Goal: Transaction & Acquisition: Book appointment/travel/reservation

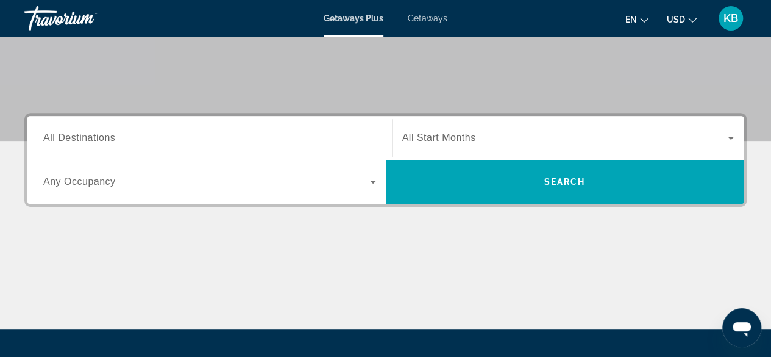
scroll to position [226, 0]
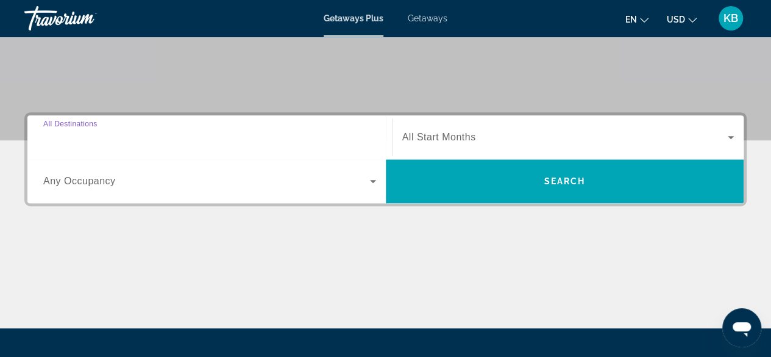
click at [280, 134] on input "Destination All Destinations" at bounding box center [209, 137] width 333 height 15
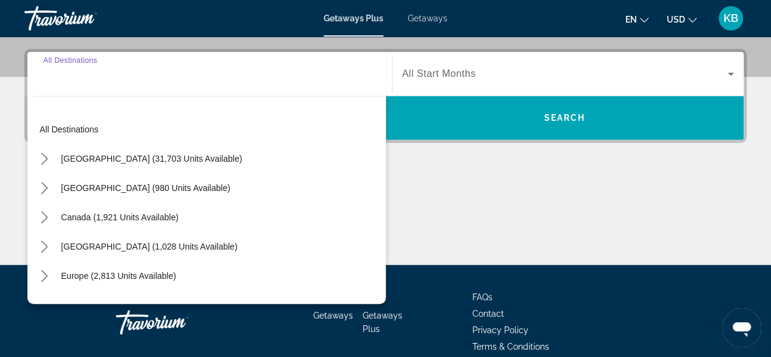
scroll to position [297, 0]
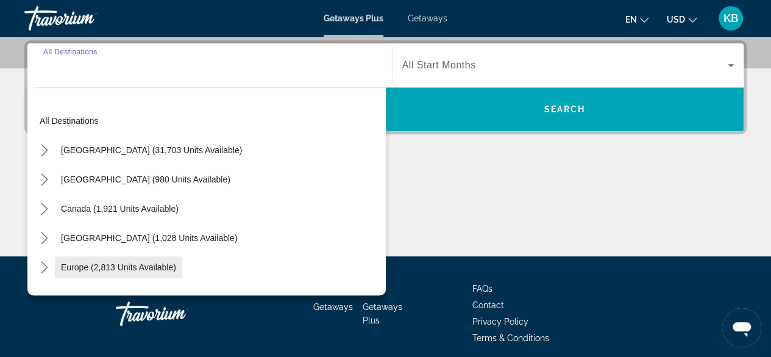
click at [160, 270] on span "Europe (2,813 units available)" at bounding box center [118, 267] width 115 height 10
type input "**********"
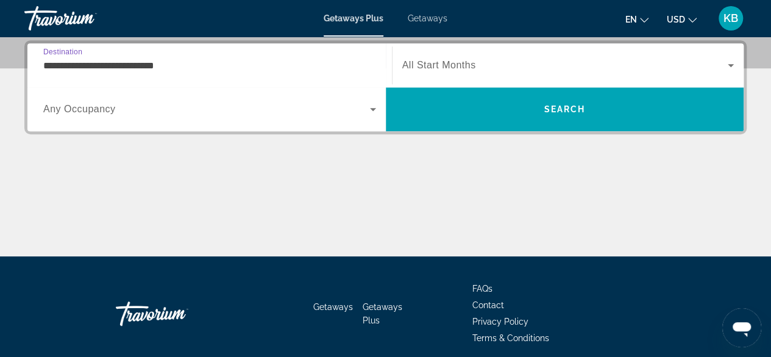
click at [425, 67] on span "All Start Months" at bounding box center [439, 65] width 74 height 10
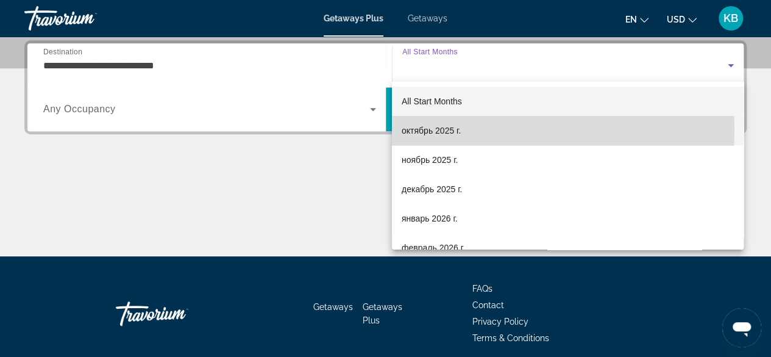
click at [438, 129] on span "октябрь 2025 г." at bounding box center [431, 130] width 59 height 15
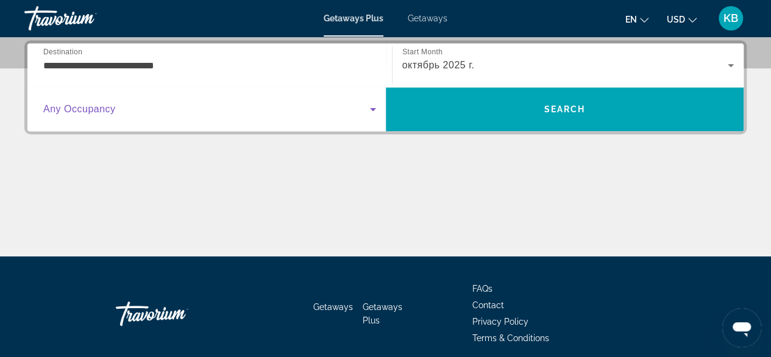
click at [241, 114] on span "Search widget" at bounding box center [206, 109] width 327 height 15
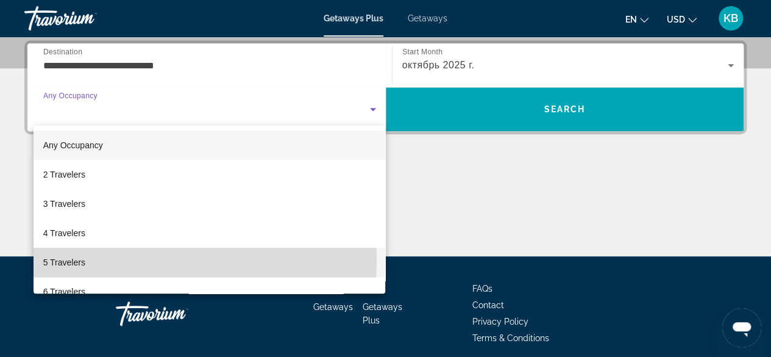
click at [171, 258] on mat-option "5 Travelers" at bounding box center [210, 261] width 352 height 29
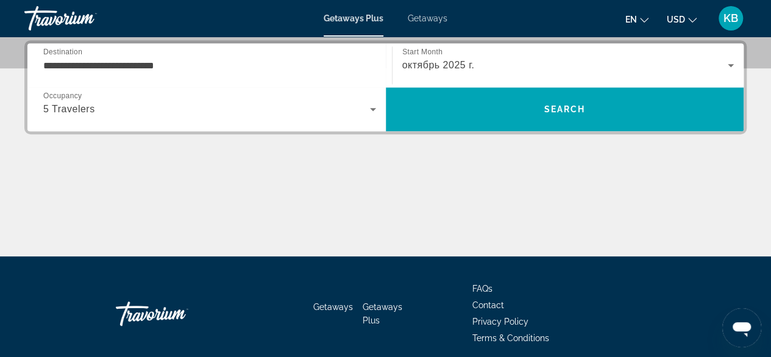
drag, startPoint x: 515, startPoint y: 115, endPoint x: 452, endPoint y: 193, distance: 99.8
click at [452, 193] on div "Main content" at bounding box center [385, 210] width 722 height 91
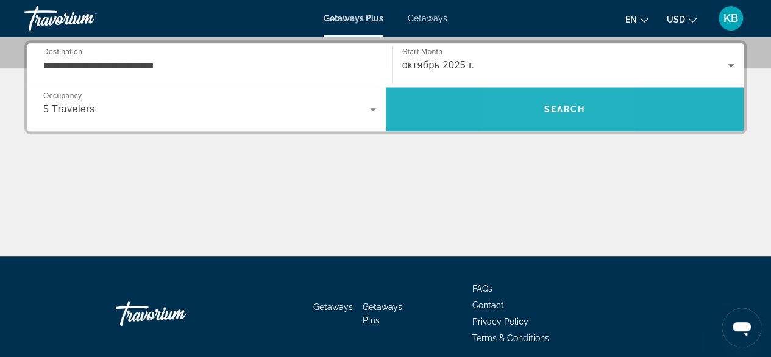
click at [535, 108] on span "Search" at bounding box center [565, 108] width 358 height 29
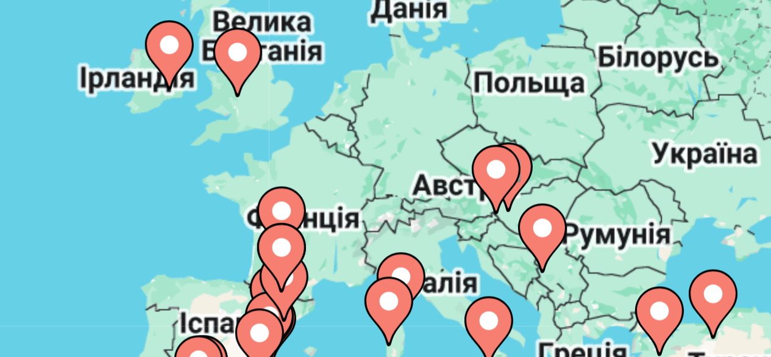
drag, startPoint x: 560, startPoint y: 223, endPoint x: 540, endPoint y: 212, distance: 22.9
click at [540, 212] on div "Увімкніть режим перетягування за допомогою клавіатури, натиснувши Alt + Enter. …" at bounding box center [385, 305] width 722 height 366
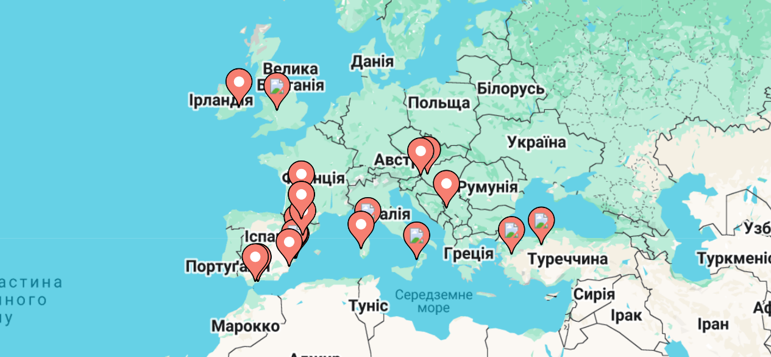
click at [529, 197] on div "Увімкніть режим перетягування за допомогою клавіатури, натиснувши Alt + Enter. …" at bounding box center [385, 305] width 722 height 366
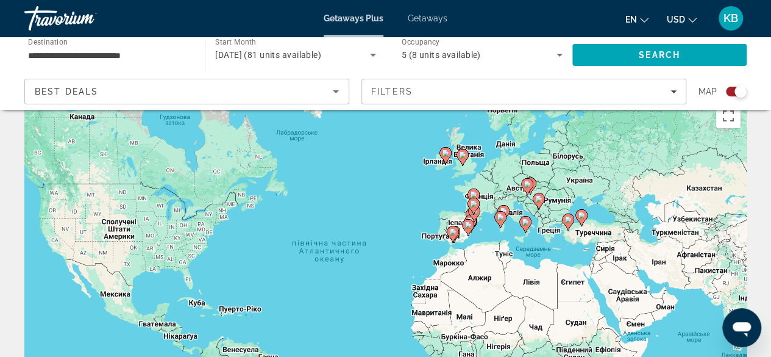
scroll to position [26, 0]
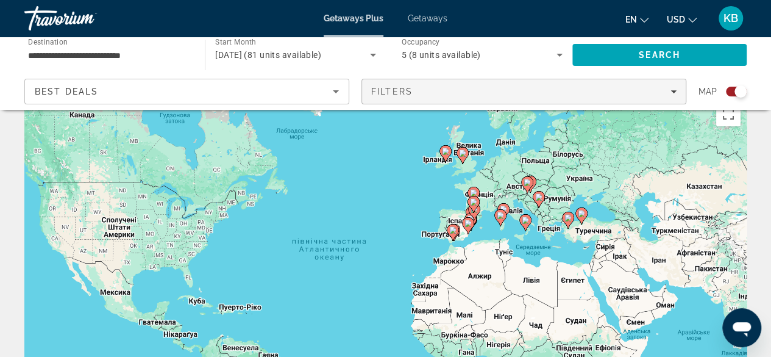
click at [669, 87] on div "Filters" at bounding box center [523, 92] width 305 height 10
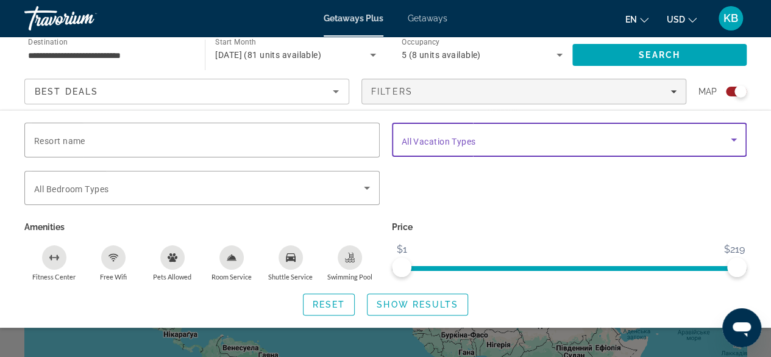
click at [507, 136] on span "Search widget" at bounding box center [567, 139] width 330 height 15
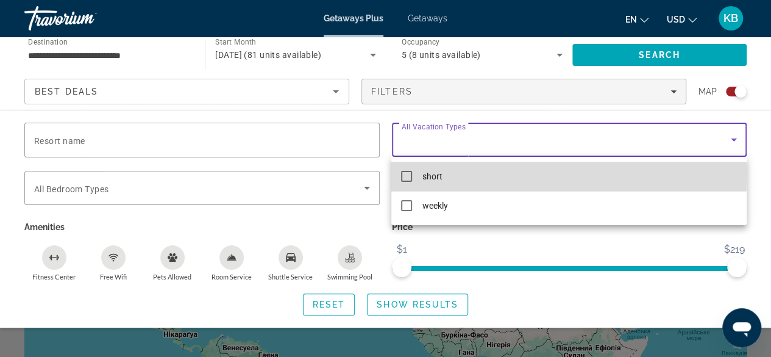
click at [408, 174] on mat-pseudo-checkbox at bounding box center [406, 176] width 11 height 11
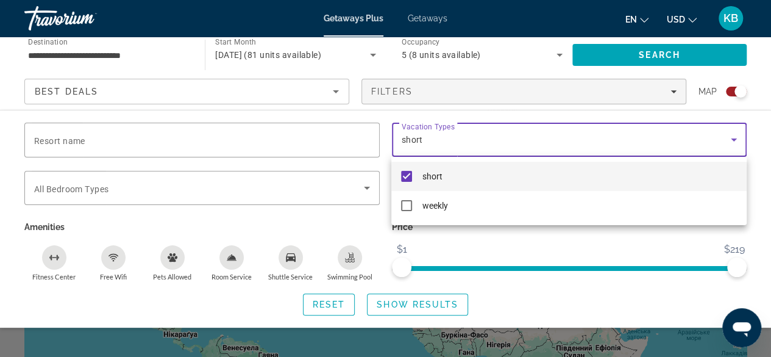
click at [329, 187] on div at bounding box center [385, 178] width 771 height 357
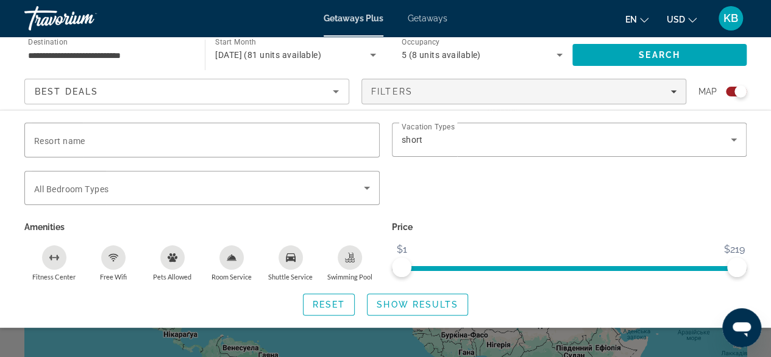
click at [332, 98] on icon "Sort by" at bounding box center [336, 91] width 15 height 15
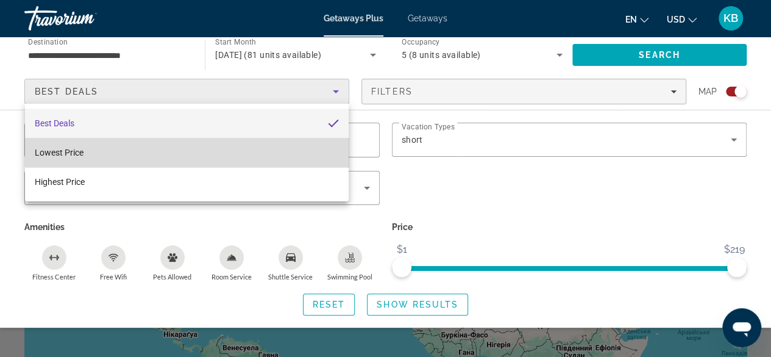
click at [287, 148] on mat-option "Lowest Price" at bounding box center [187, 152] width 324 height 29
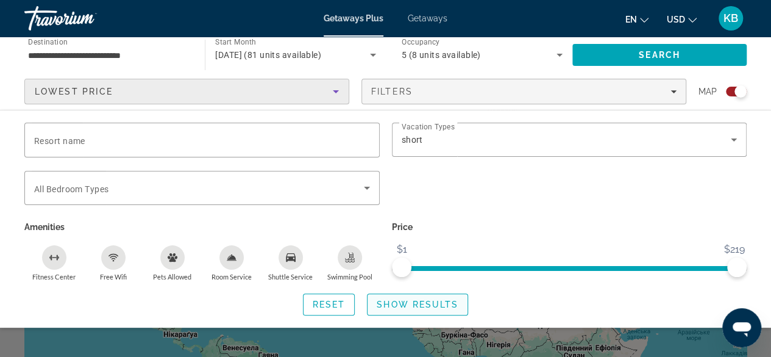
click at [427, 301] on span "Show Results" at bounding box center [418, 304] width 82 height 10
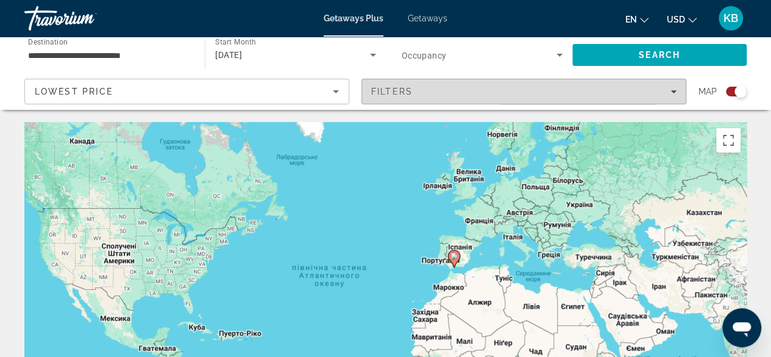
click at [439, 105] on span "Filters" at bounding box center [524, 91] width 324 height 29
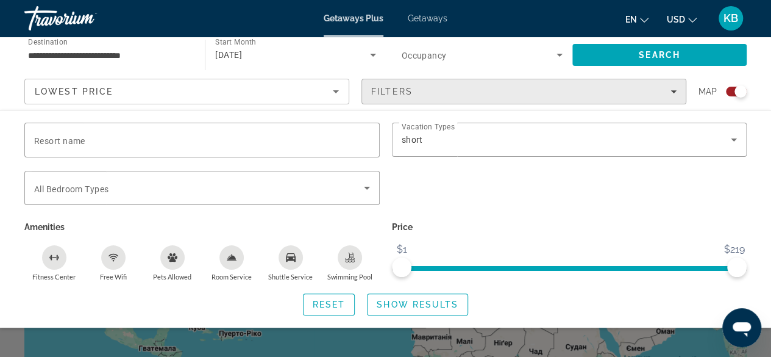
click at [401, 98] on span "Filters" at bounding box center [524, 91] width 324 height 29
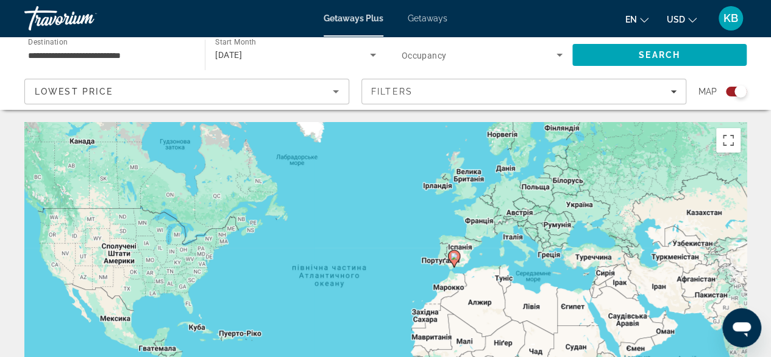
click at [316, 99] on div "Lowest Price" at bounding box center [187, 96] width 304 height 34
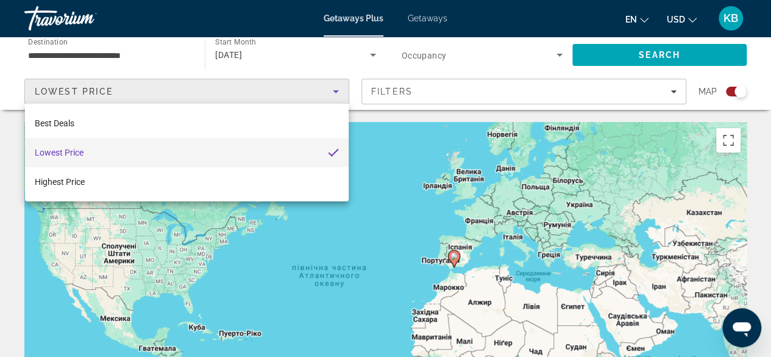
click at [669, 54] on div at bounding box center [385, 178] width 771 height 357
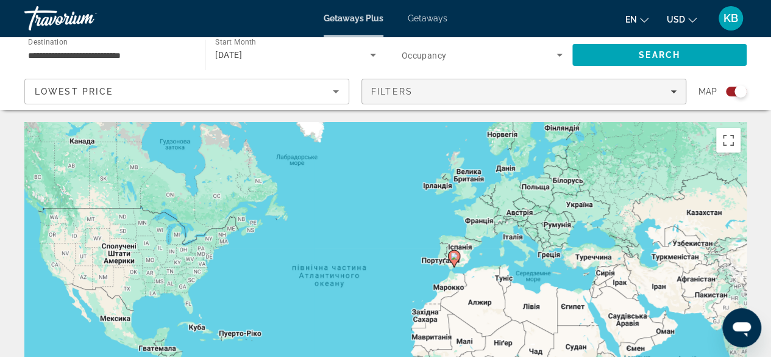
scroll to position [1, 0]
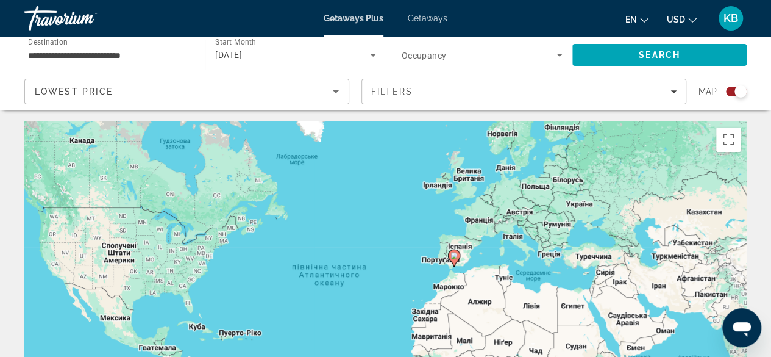
click at [546, 41] on div "Search widget" at bounding box center [482, 55] width 161 height 34
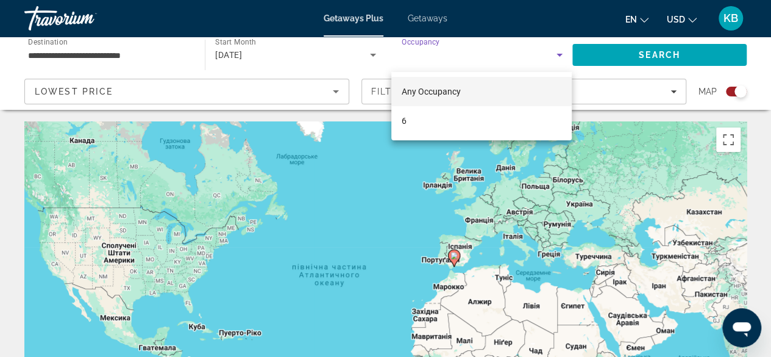
click at [513, 51] on div at bounding box center [385, 178] width 771 height 357
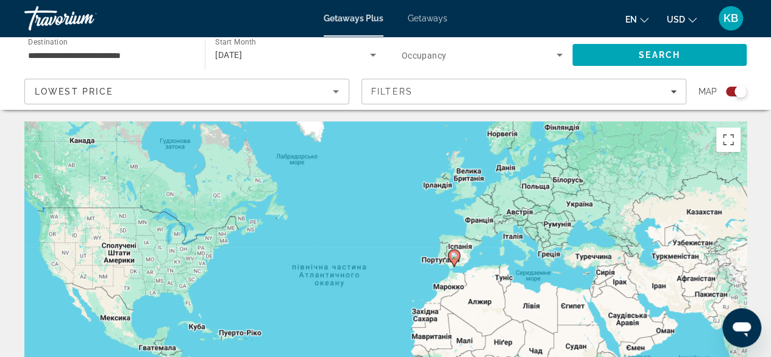
click at [738, 93] on div "Search widget" at bounding box center [741, 91] width 12 height 12
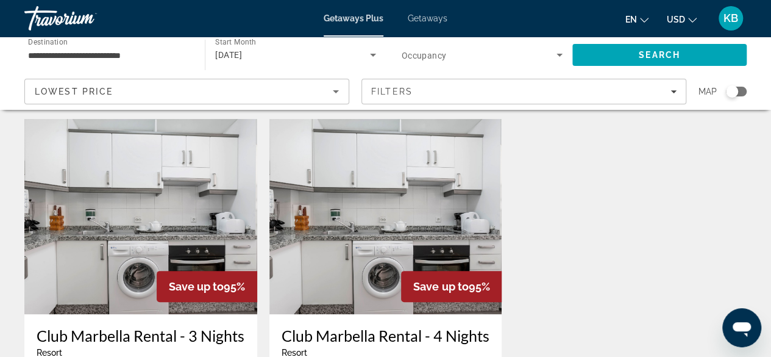
scroll to position [0, 0]
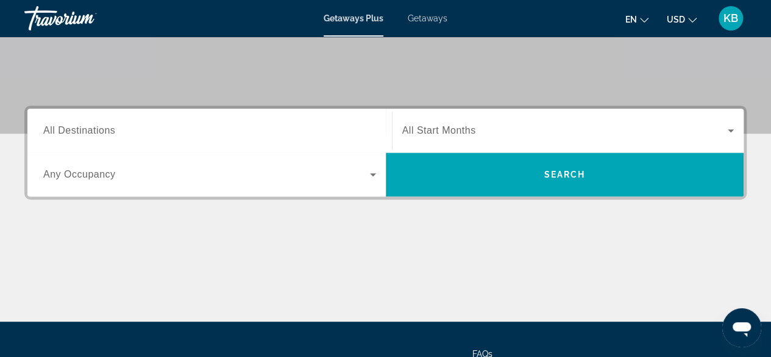
scroll to position [233, 0]
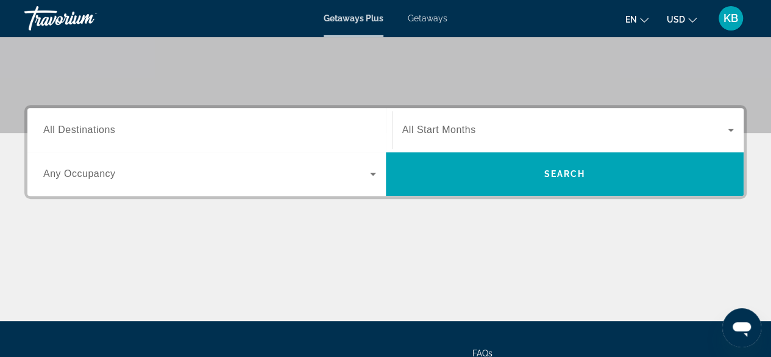
click at [355, 118] on div "Search widget" at bounding box center [209, 130] width 333 height 35
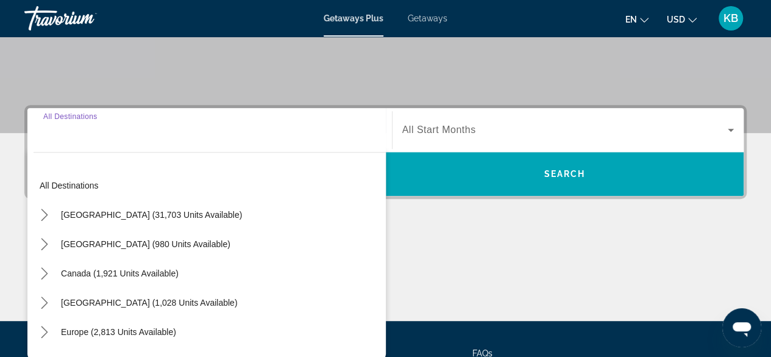
scroll to position [297, 0]
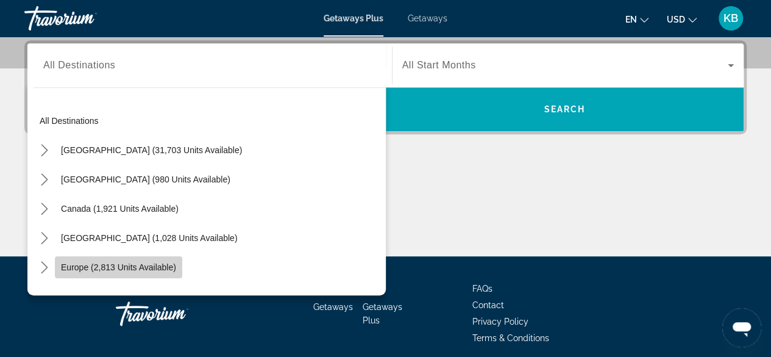
click at [148, 265] on span "Europe (2,813 units available)" at bounding box center [118, 267] width 115 height 10
type input "**********"
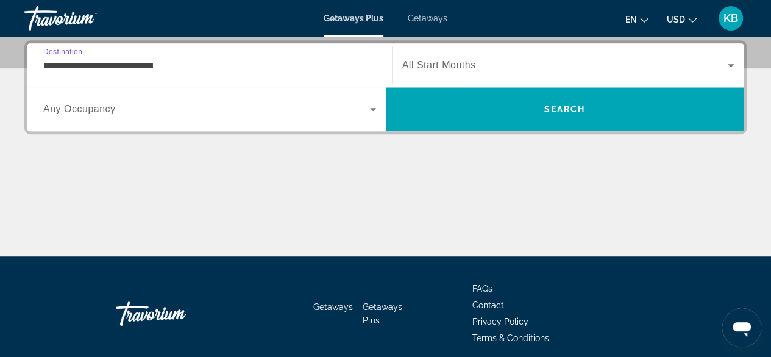
click at [458, 68] on span "All Start Months" at bounding box center [439, 65] width 74 height 10
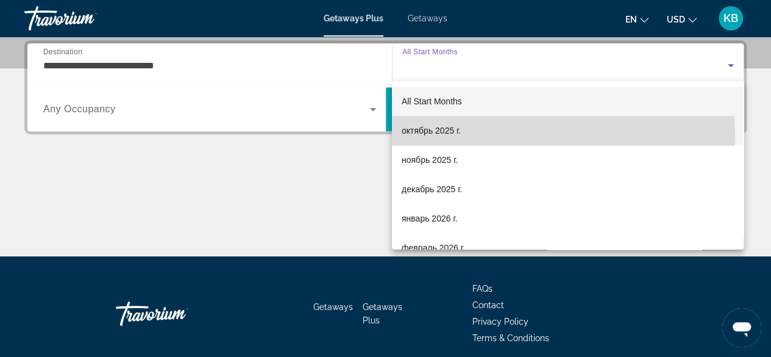
click at [449, 137] on span "октябрь 2025 г." at bounding box center [431, 130] width 59 height 15
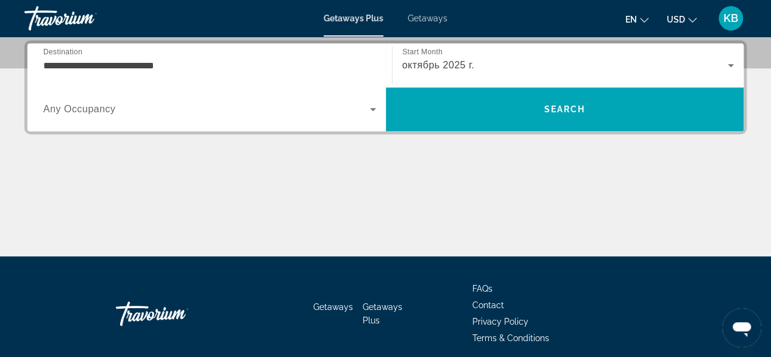
click at [299, 121] on div "Search widget" at bounding box center [209, 109] width 333 height 34
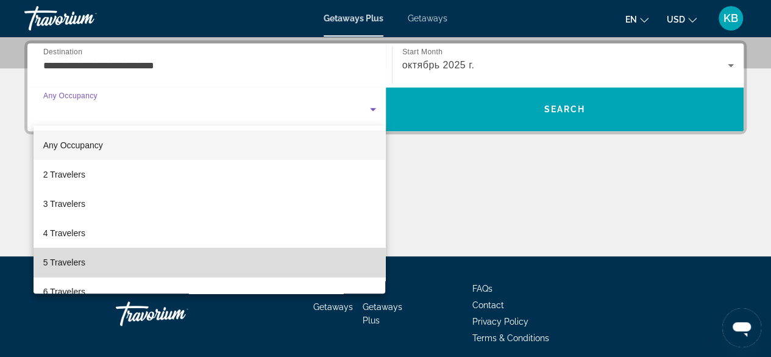
click at [210, 258] on mat-option "5 Travelers" at bounding box center [210, 261] width 352 height 29
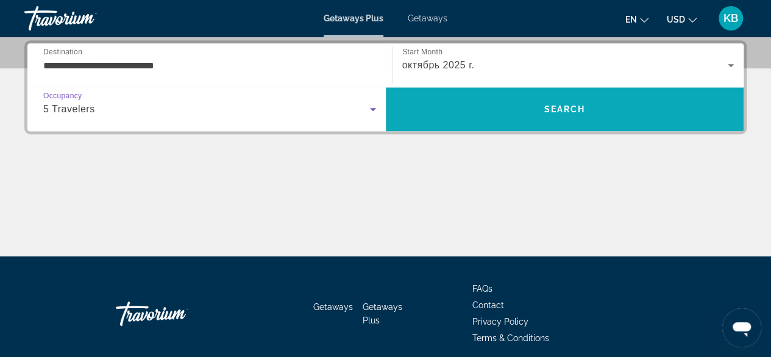
click at [494, 103] on span "Search" at bounding box center [565, 108] width 358 height 29
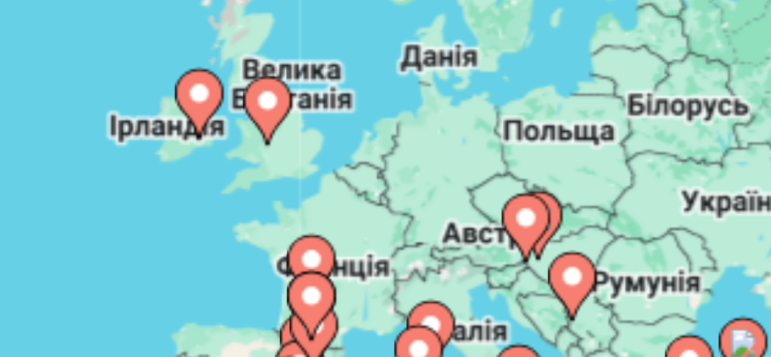
drag, startPoint x: 549, startPoint y: 213, endPoint x: 529, endPoint y: 207, distance: 21.2
click at [530, 208] on g "Main content" at bounding box center [536, 216] width 12 height 17
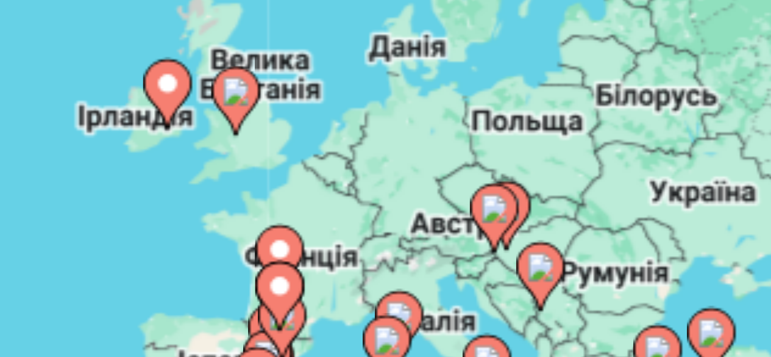
click at [535, 208] on icon "Main content" at bounding box center [530, 214] width 11 height 16
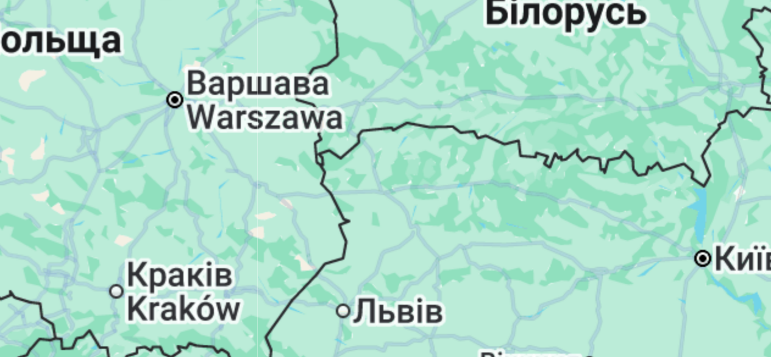
drag, startPoint x: 480, startPoint y: 224, endPoint x: 538, endPoint y: 200, distance: 62.6
click at [538, 200] on div "Для навігації використовуйте клавіші зі стрілками. Увімкніть режим перетягуванн…" at bounding box center [385, 305] width 722 height 366
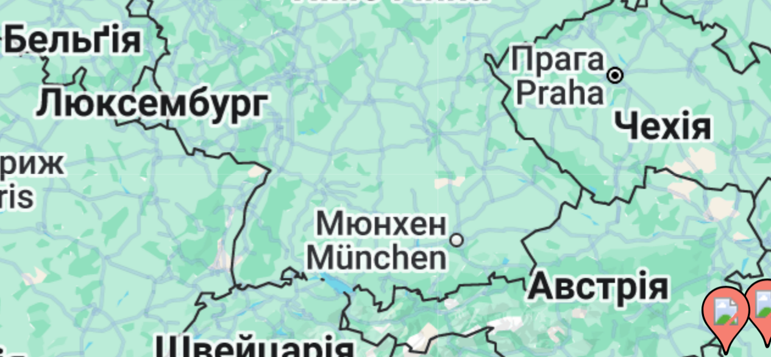
drag, startPoint x: 490, startPoint y: 203, endPoint x: 557, endPoint y: 193, distance: 68.5
click at [557, 193] on div "Увімкніть режим перетягування за допомогою клавіатури, натиснувши Alt + Enter. …" at bounding box center [385, 305] width 722 height 366
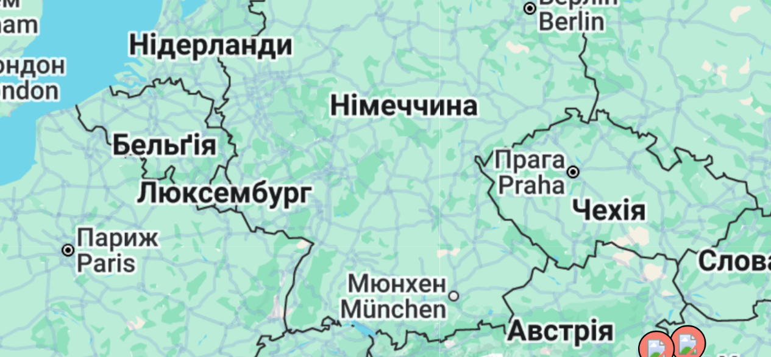
drag, startPoint x: 523, startPoint y: 194, endPoint x: 524, endPoint y: 229, distance: 34.8
click at [524, 229] on div "Увімкніть режим перетягування за допомогою клавіатури, натиснувши Alt + Enter. …" at bounding box center [385, 305] width 722 height 366
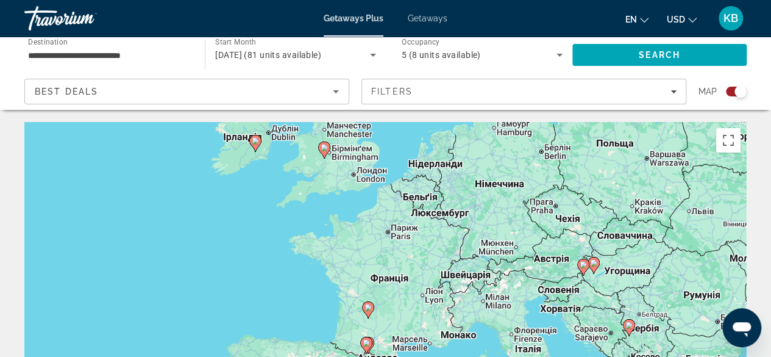
click at [557, 59] on icon "Search widget" at bounding box center [559, 55] width 15 height 15
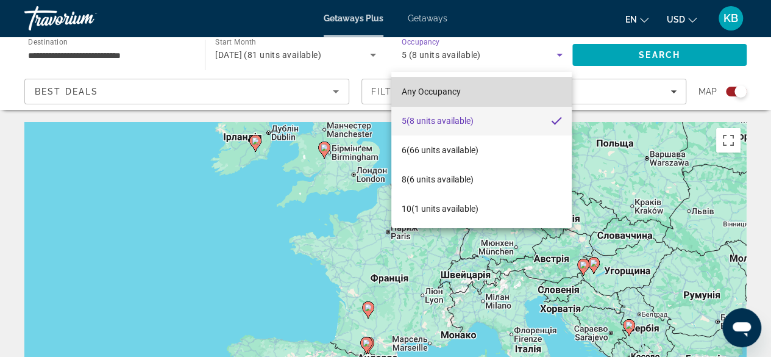
click at [488, 91] on mat-option "Any Occupancy" at bounding box center [481, 91] width 180 height 29
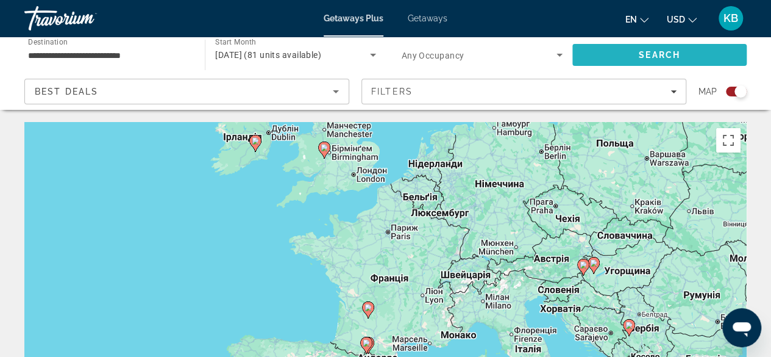
click at [644, 45] on span "Search" at bounding box center [659, 54] width 174 height 29
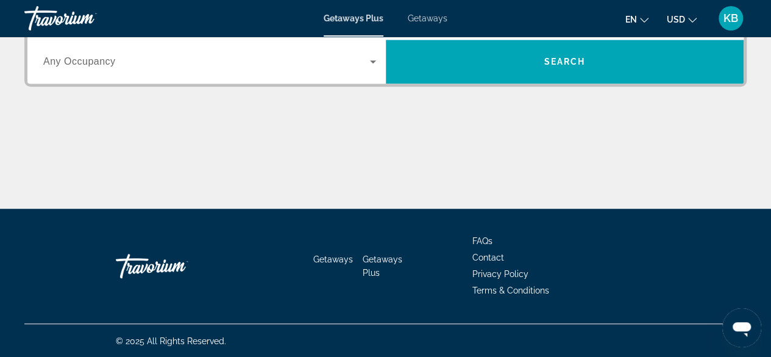
scroll to position [227, 0]
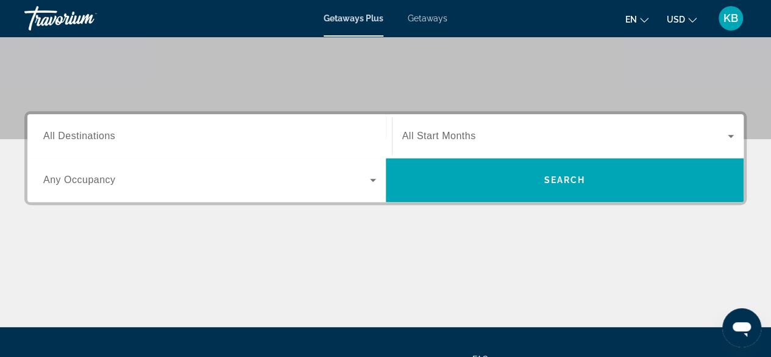
click at [330, 137] on input "Destination All Destinations" at bounding box center [209, 136] width 333 height 15
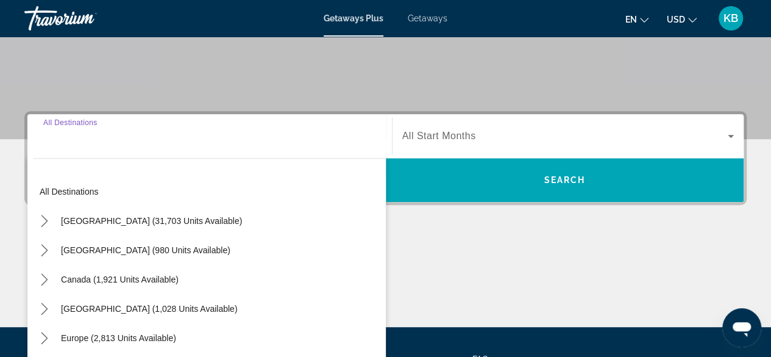
scroll to position [297, 0]
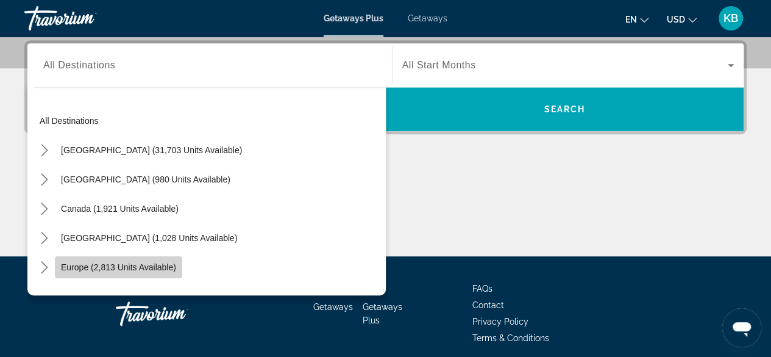
click at [150, 263] on span "Europe (2,813 units available)" at bounding box center [118, 267] width 115 height 10
type input "**********"
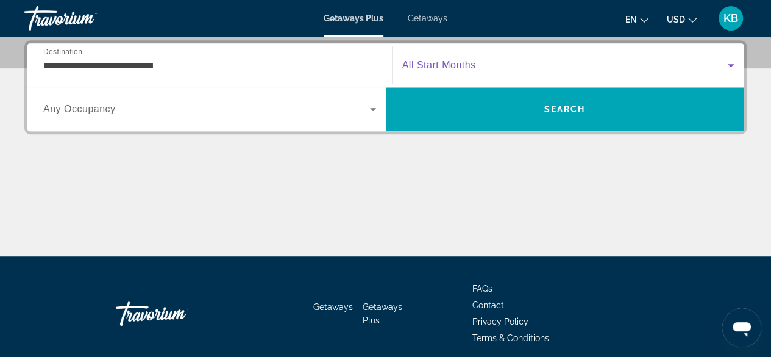
click at [478, 60] on span "Search widget" at bounding box center [565, 65] width 326 height 15
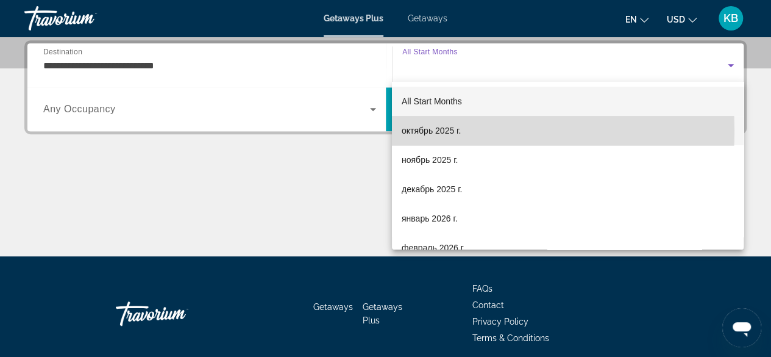
click at [444, 130] on span "октябрь 2025 г." at bounding box center [431, 130] width 59 height 15
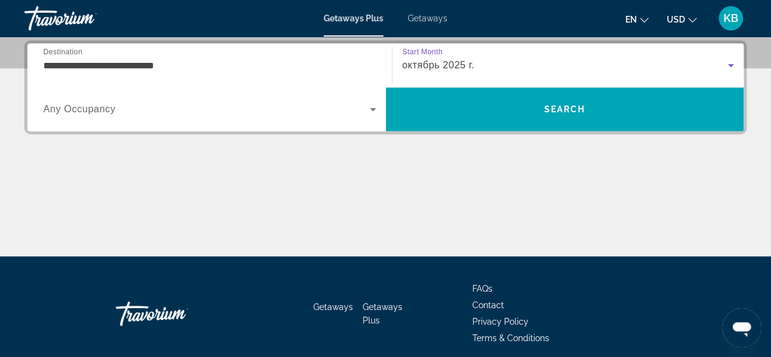
click at [284, 110] on span "Search widget" at bounding box center [206, 109] width 327 height 15
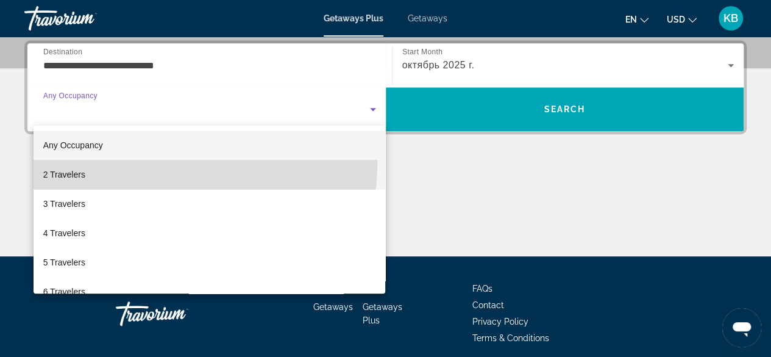
click at [182, 165] on mat-option "2 Travelers" at bounding box center [210, 174] width 352 height 29
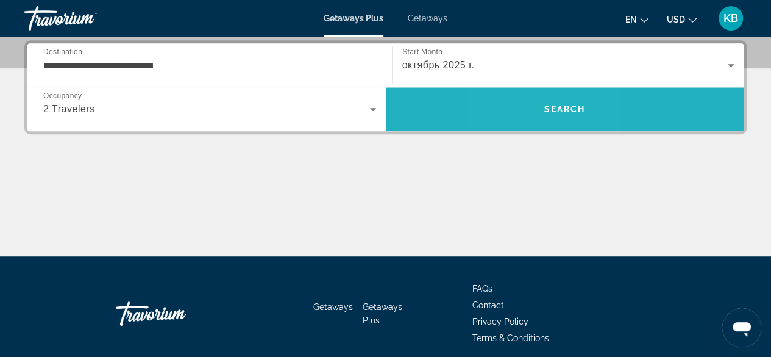
click at [529, 112] on span "Search" at bounding box center [565, 108] width 358 height 29
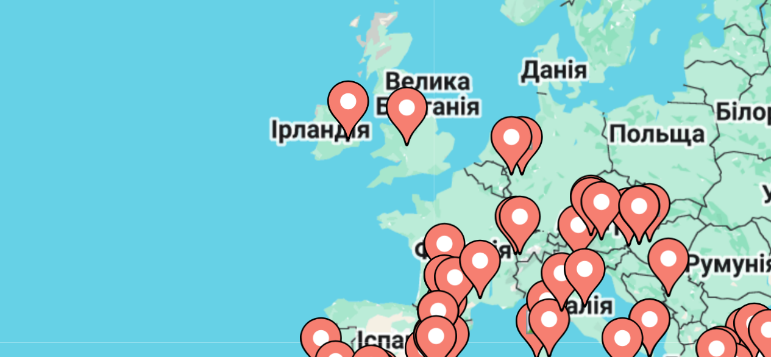
click at [531, 213] on icon "Main content" at bounding box center [535, 218] width 11 height 16
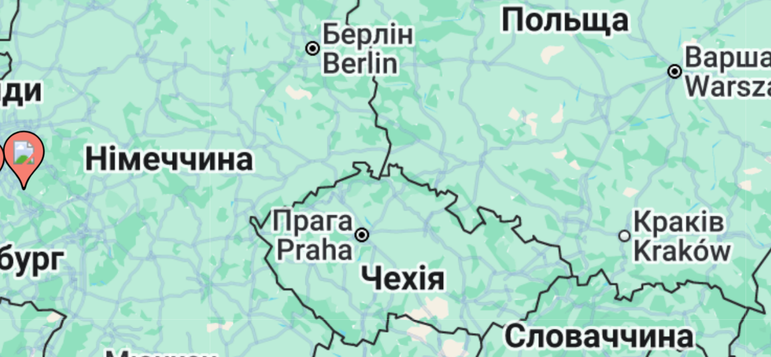
drag, startPoint x: 421, startPoint y: 236, endPoint x: 504, endPoint y: 204, distance: 89.0
click at [496, 210] on div "Увімкніть режим перетягування за допомогою клавіатури, натиснувши Alt + Enter. …" at bounding box center [385, 305] width 722 height 366
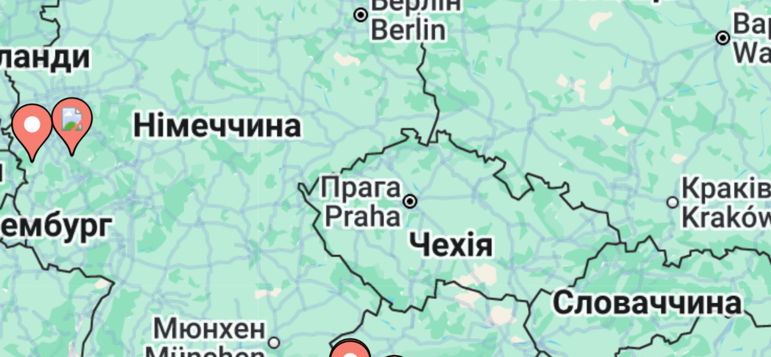
drag, startPoint x: 460, startPoint y: 236, endPoint x: 485, endPoint y: 206, distance: 39.3
click at [485, 206] on div "Увімкніть режим перетягування за допомогою клавіатури, натиснувши Alt + Enter. …" at bounding box center [385, 305] width 722 height 366
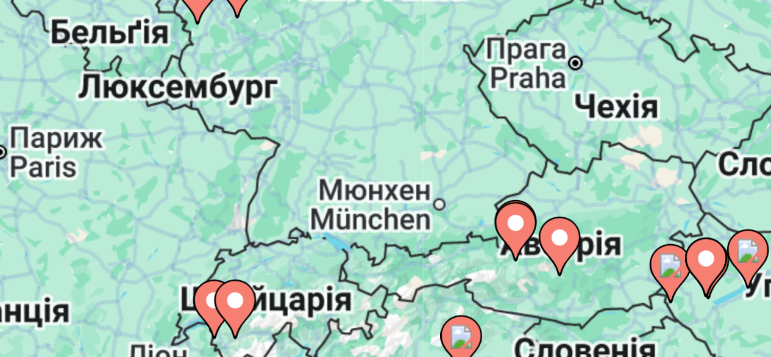
drag, startPoint x: 474, startPoint y: 198, endPoint x: 475, endPoint y: 229, distance: 30.5
click at [475, 229] on div "Увімкніть режим перетягування за допомогою клавіатури, натиснувши Alt + Enter. …" at bounding box center [385, 305] width 722 height 366
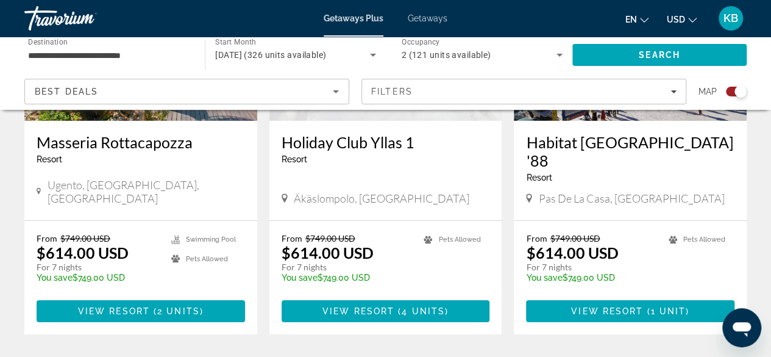
scroll to position [1937, 0]
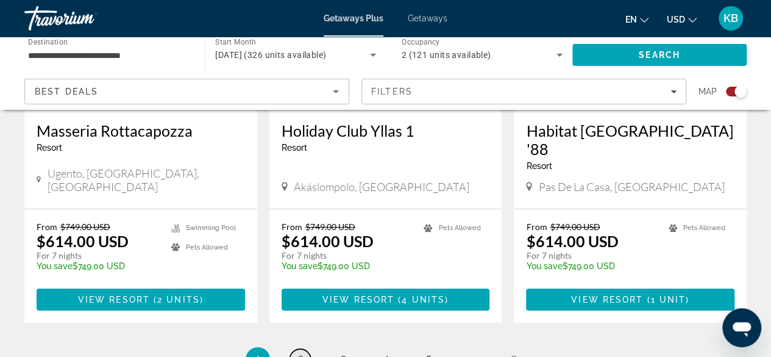
click at [308, 349] on link "page 2" at bounding box center [300, 359] width 21 height 21
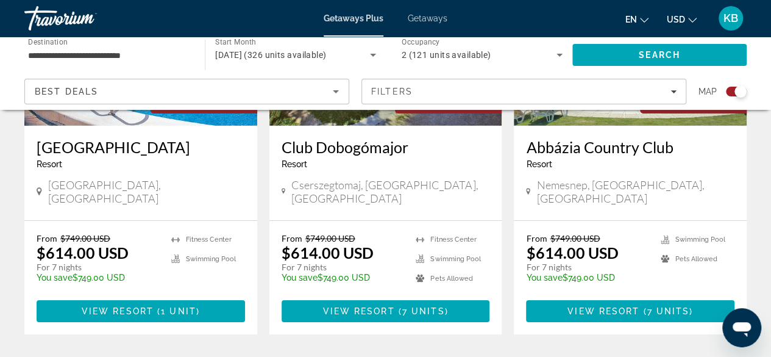
scroll to position [1955, 0]
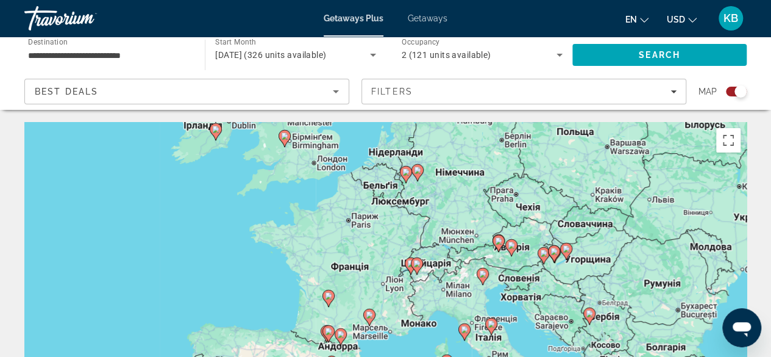
drag, startPoint x: 497, startPoint y: 203, endPoint x: 463, endPoint y: 207, distance: 34.4
click at [463, 207] on div "Увімкніть режим перетягування за допомогою клавіатури, натиснувши Alt + Enter. …" at bounding box center [385, 305] width 722 height 366
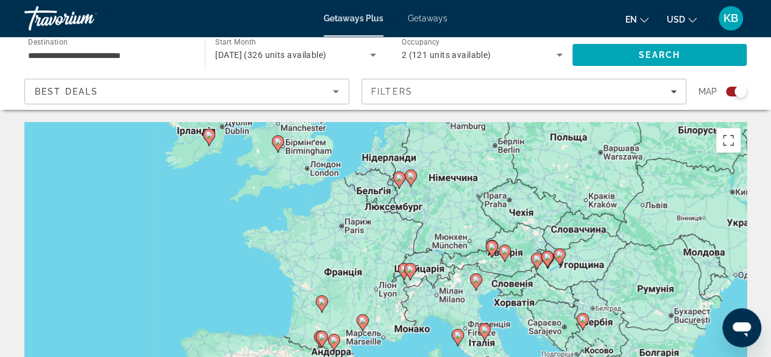
drag, startPoint x: 463, startPoint y: 207, endPoint x: 458, endPoint y: 215, distance: 9.3
click at [458, 215] on div "Увімкніть режим перетягування за допомогою клавіатури, натиснувши Alt + Enter. …" at bounding box center [385, 305] width 722 height 366
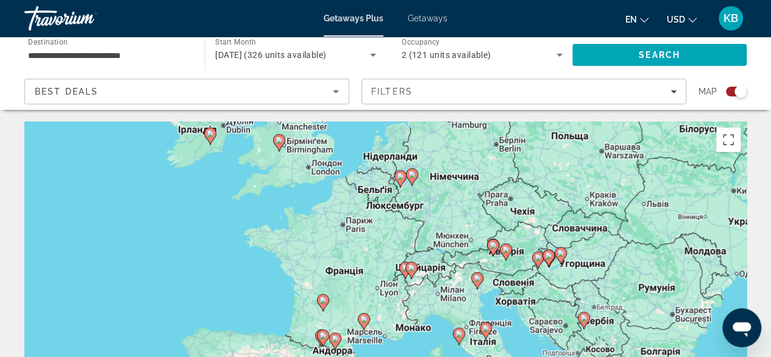
click at [494, 249] on icon "Main content" at bounding box center [492, 248] width 11 height 16
type input "**********"
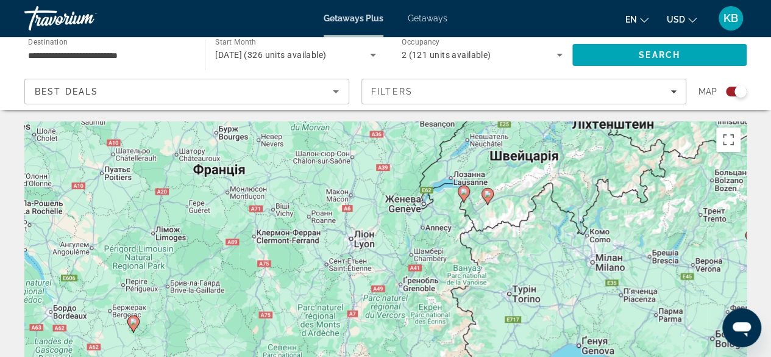
click at [663, 194] on div "Увімкніть режим перетягування за допомогою клавіатури, натиснувши Alt + Enter. …" at bounding box center [385, 304] width 722 height 366
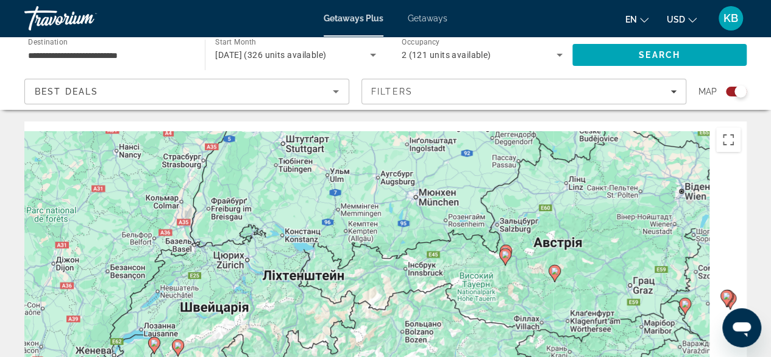
drag, startPoint x: 660, startPoint y: 187, endPoint x: 344, endPoint y: 353, distance: 356.7
click at [344, 353] on div "Увімкніть режим перетягування за допомогою клавіатури, натиснувши Alt + Enter. …" at bounding box center [385, 304] width 722 height 366
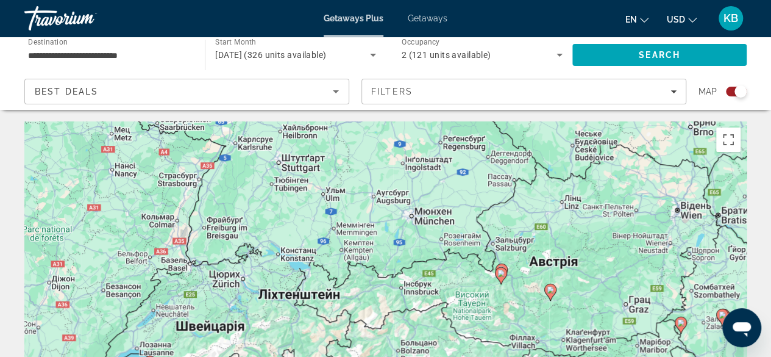
click at [444, 304] on div "Увімкніть режим перетягування за допомогою клавіатури, натиснувши Alt + Enter. …" at bounding box center [385, 304] width 722 height 366
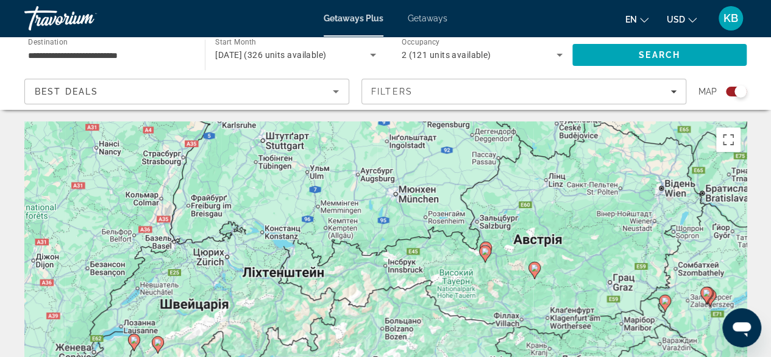
drag, startPoint x: 483, startPoint y: 283, endPoint x: 463, endPoint y: 257, distance: 33.2
click at [463, 257] on div "Увімкніть режим перетягування за допомогою клавіатури, натиснувши Alt + Enter. …" at bounding box center [385, 304] width 722 height 366
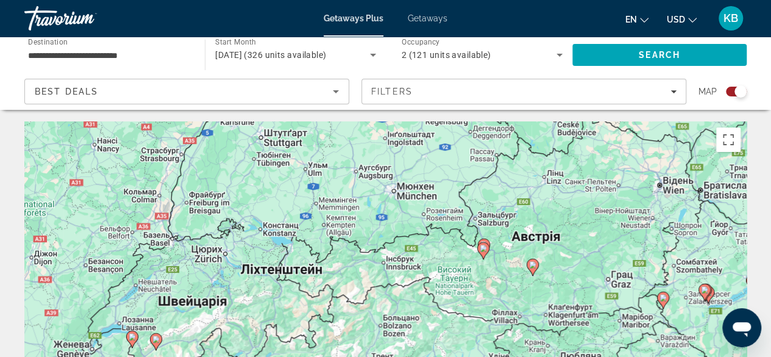
click at [483, 239] on icon "Main content" at bounding box center [483, 247] width 11 height 16
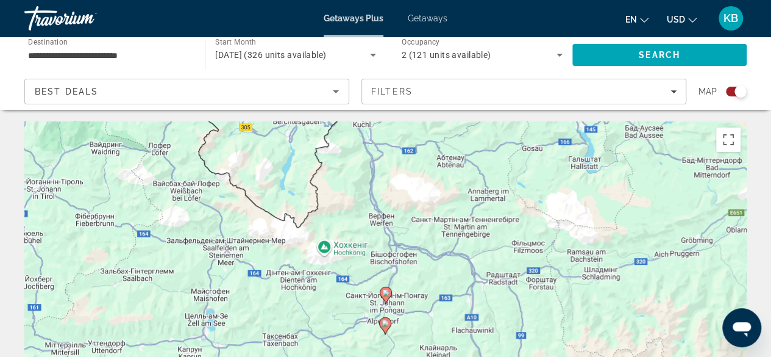
click at [385, 289] on image "Main content" at bounding box center [385, 292] width 7 height 7
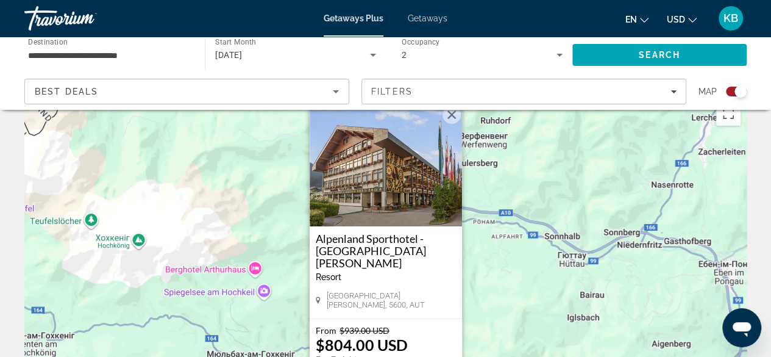
scroll to position [19, 0]
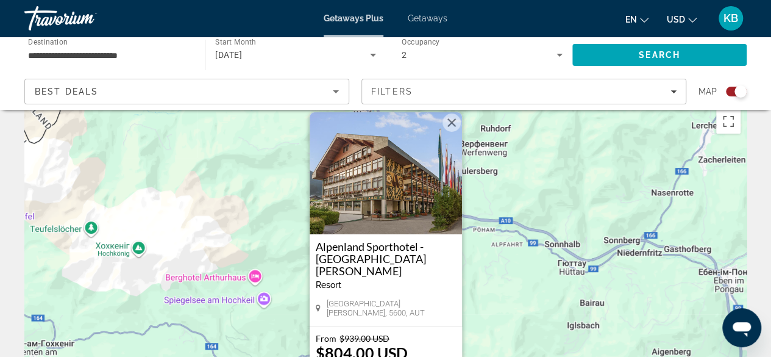
click at [456, 132] on button "Закрити" at bounding box center [452, 122] width 18 height 18
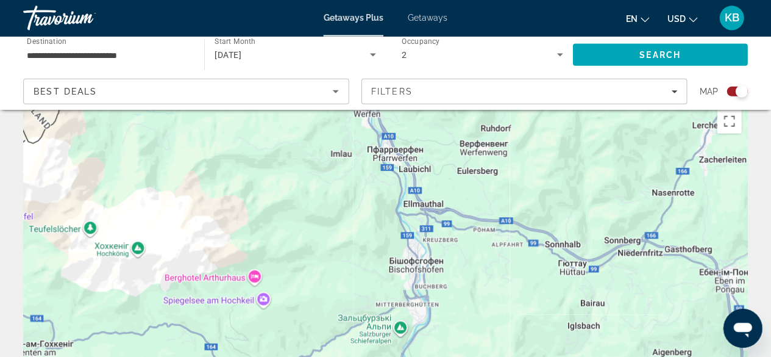
scroll to position [18, 0]
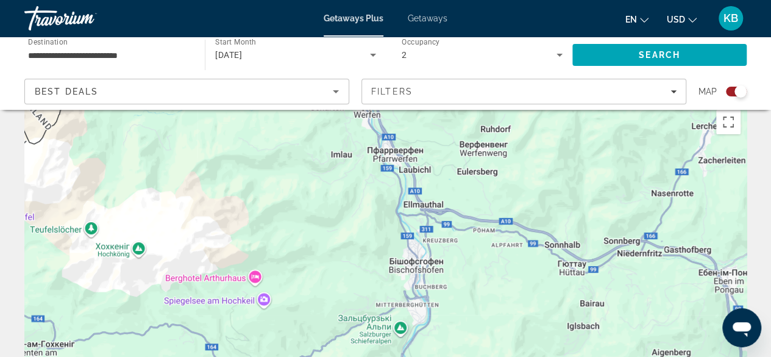
click at [422, 11] on div "Getaways Plus Getaways en English Español Français Italiano Português русский U…" at bounding box center [385, 18] width 771 height 32
click at [428, 20] on span "Getaways" at bounding box center [428, 18] width 40 height 10
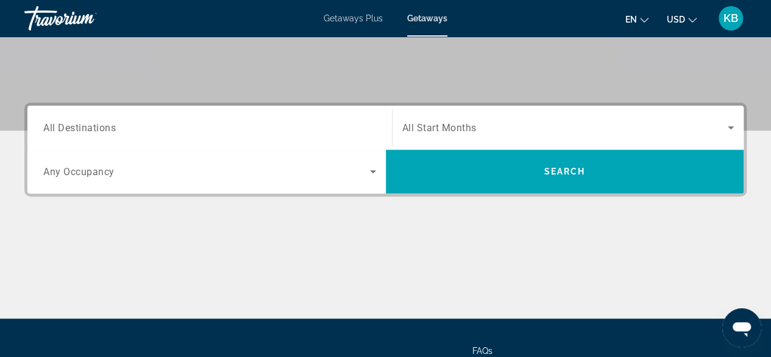
scroll to position [239, 0]
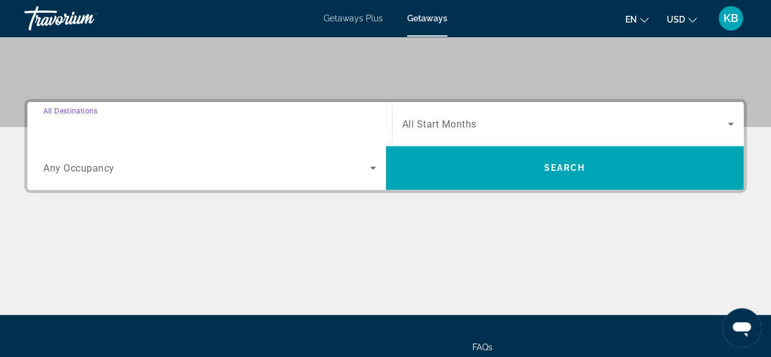
click at [361, 124] on input "Destination All Destinations" at bounding box center [209, 124] width 333 height 15
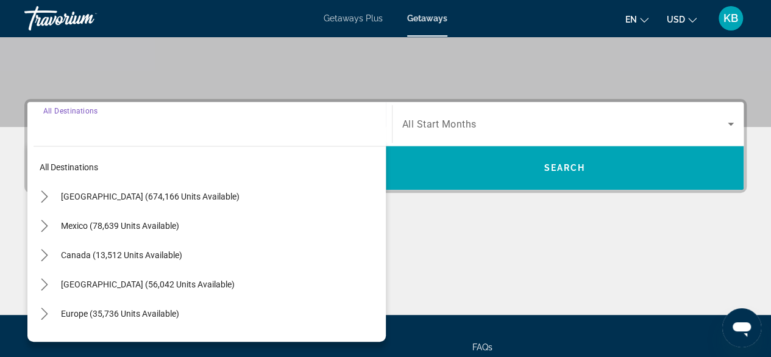
scroll to position [297, 0]
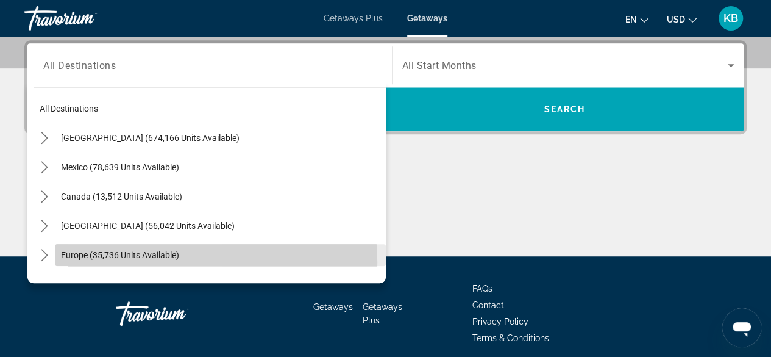
click at [144, 262] on span "Select destination: Europe (35,736 units available)" at bounding box center [220, 254] width 331 height 29
type input "**********"
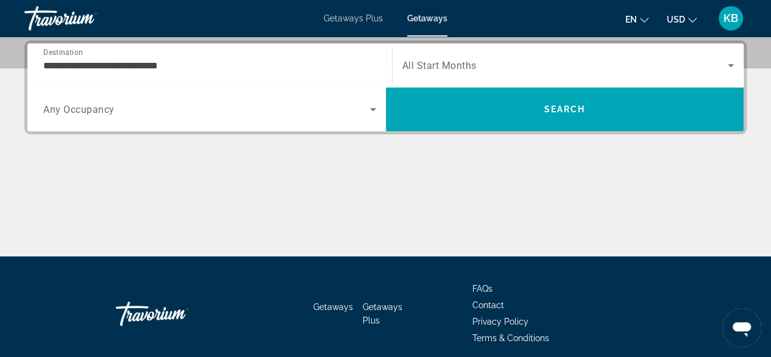
click at [449, 60] on span "All Start Months" at bounding box center [439, 66] width 74 height 12
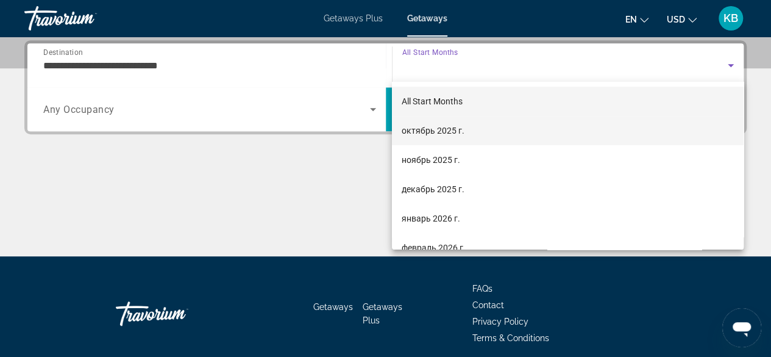
click at [438, 136] on span "октябрь 2025 г." at bounding box center [433, 130] width 63 height 15
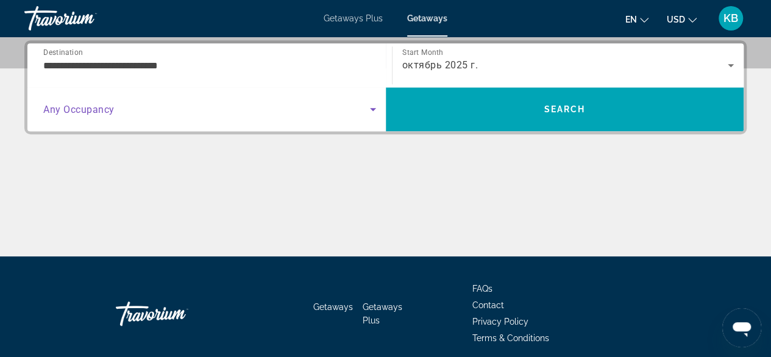
click at [334, 102] on span "Search widget" at bounding box center [206, 109] width 327 height 15
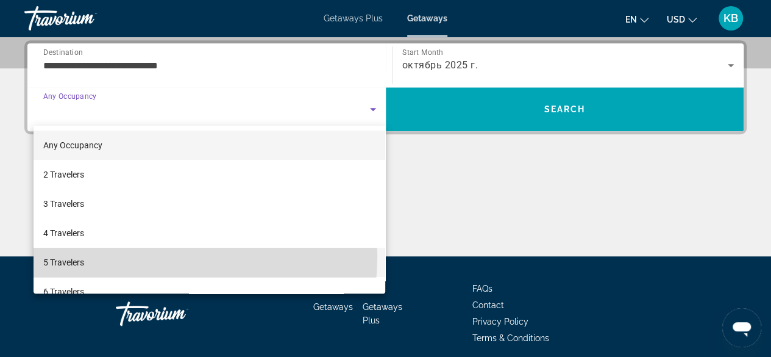
click at [128, 255] on mat-option "5 Travelers" at bounding box center [210, 261] width 352 height 29
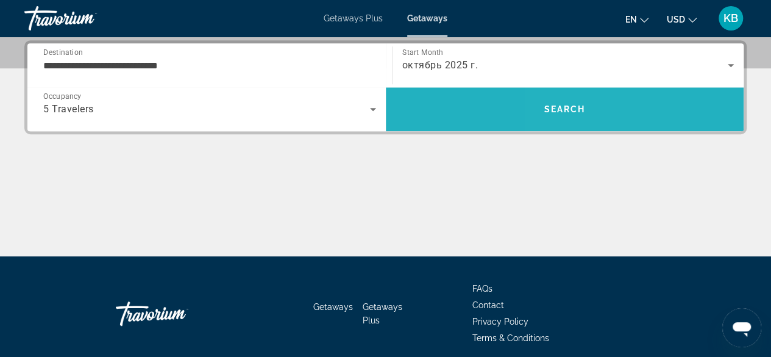
click at [559, 90] on span "Search" at bounding box center [565, 109] width 358 height 44
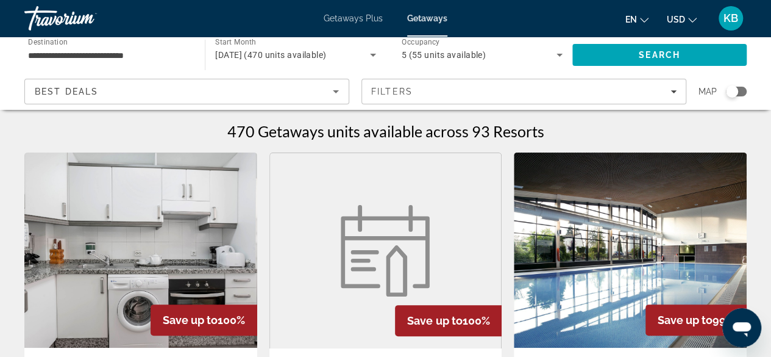
click at [546, 59] on div "5 (55 units available)" at bounding box center [479, 55] width 155 height 15
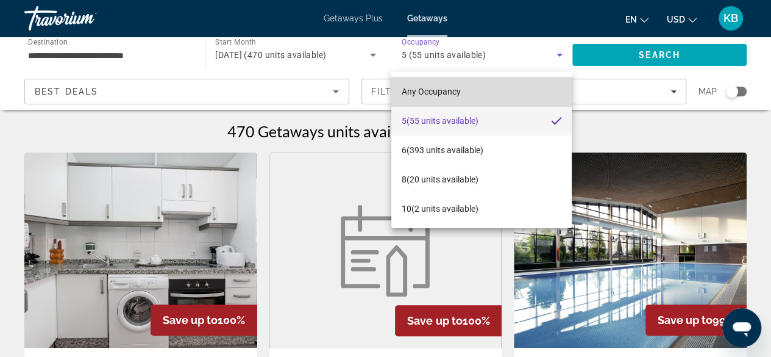
click at [488, 94] on mat-option "Any Occupancy" at bounding box center [481, 91] width 180 height 29
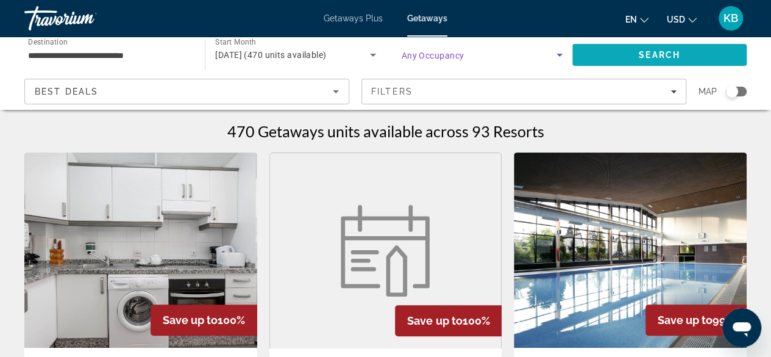
click at [639, 54] on span "Search" at bounding box center [659, 55] width 41 height 10
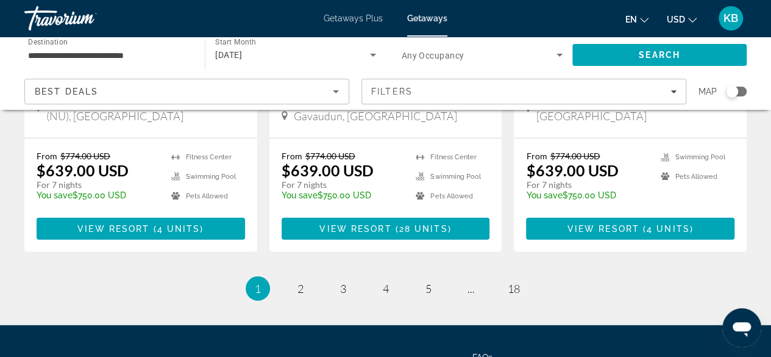
scroll to position [1672, 0]
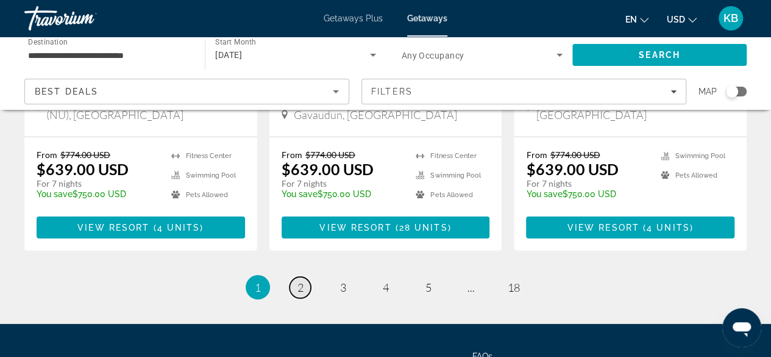
click at [300, 280] on span "2" at bounding box center [300, 286] width 6 height 13
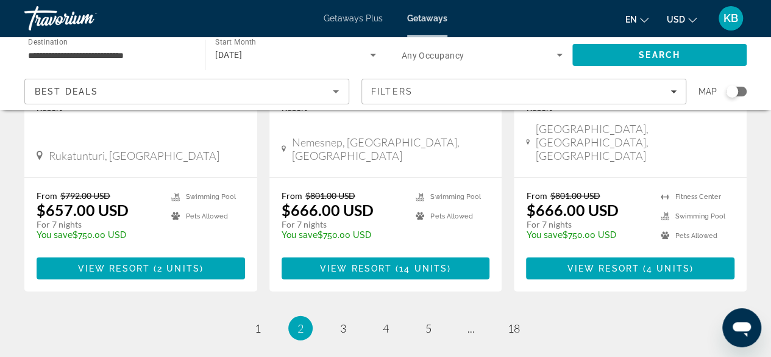
scroll to position [1548, 0]
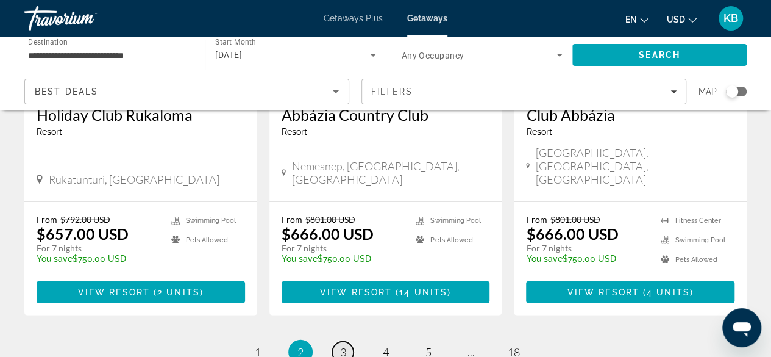
click at [340, 345] on span "3" at bounding box center [343, 351] width 6 height 13
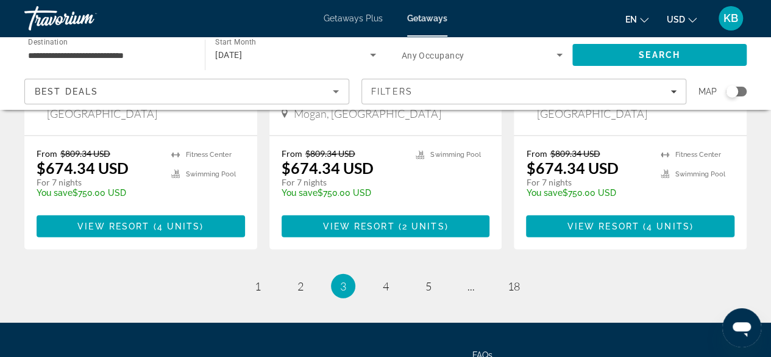
scroll to position [1656, 0]
